Goal: Task Accomplishment & Management: Manage account settings

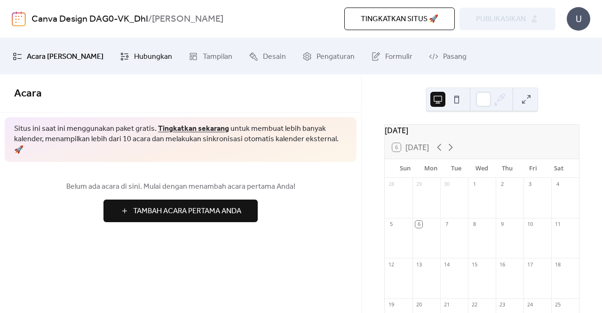
click at [134, 56] on span "Hubungkan" at bounding box center [153, 56] width 38 height 15
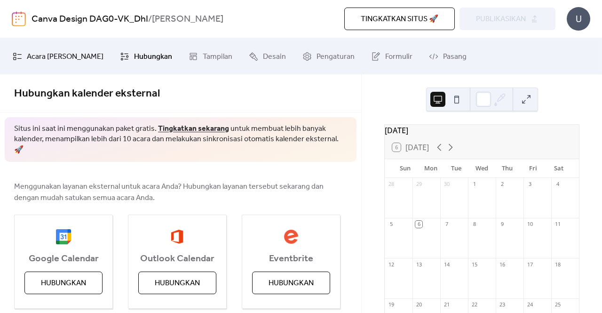
click at [45, 57] on span "Acara [PERSON_NAME]" at bounding box center [65, 56] width 77 height 15
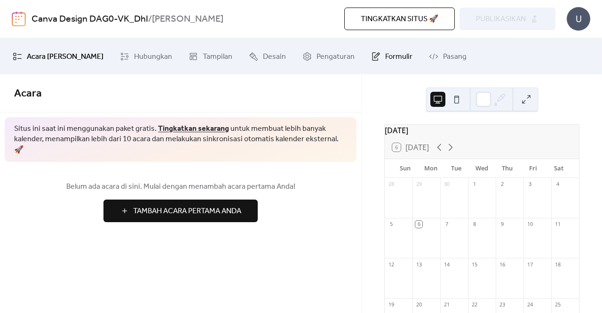
click at [385, 53] on span "Formulir" at bounding box center [398, 56] width 27 height 15
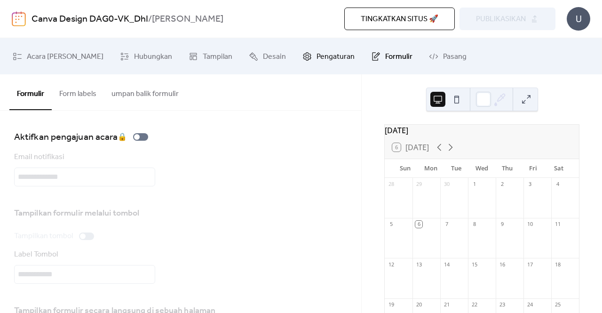
click at [317, 55] on span "Pengaturan" at bounding box center [336, 56] width 38 height 15
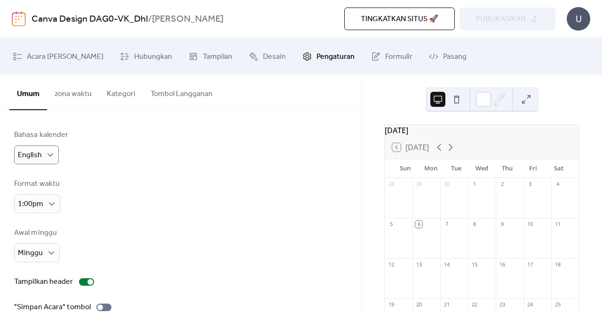
click at [158, 156] on div "Bahasa kalender English" at bounding box center [180, 146] width 333 height 35
click at [84, 94] on button "zona waktu" at bounding box center [73, 91] width 52 height 35
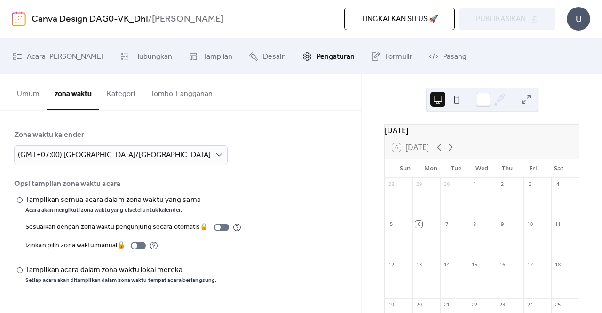
click at [149, 138] on div "Zona waktu kalender" at bounding box center [179, 134] width 331 height 11
click at [28, 94] on button "Umum" at bounding box center [28, 91] width 38 height 35
